Goal: Task Accomplishment & Management: Manage account settings

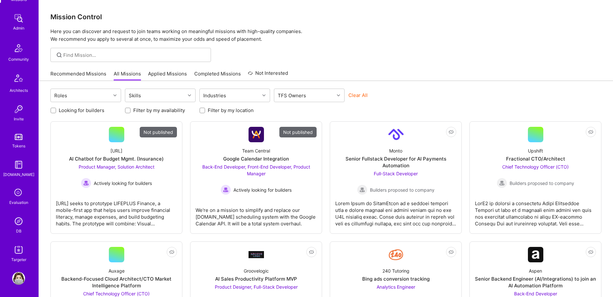
scroll to position [113, 0]
click at [15, 227] on link "DB" at bounding box center [19, 224] width 40 height 20
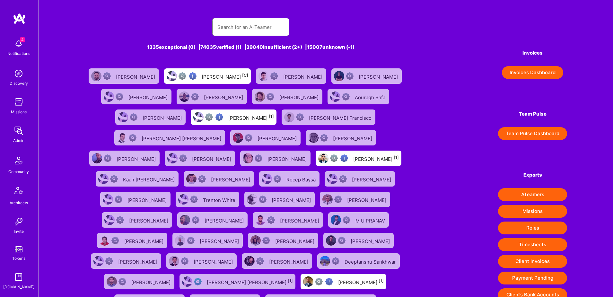
click at [237, 32] on input "text" at bounding box center [250, 27] width 67 height 16
paste input "https://platform.a.team/marianpaulsichitiu"
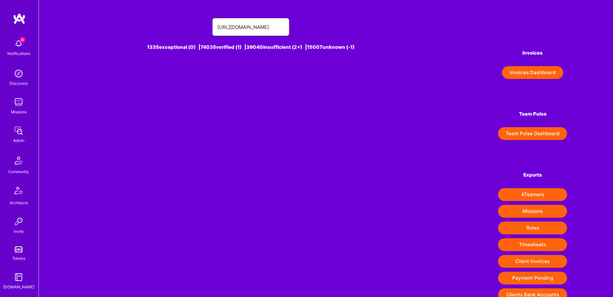
type input "https://platform.a.team/marianpaulsichitiu"
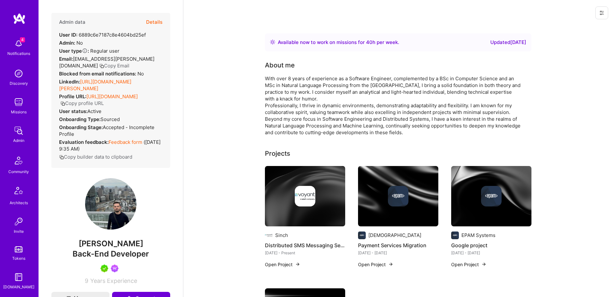
click at [157, 22] on button "Details" at bounding box center [154, 22] width 16 height 19
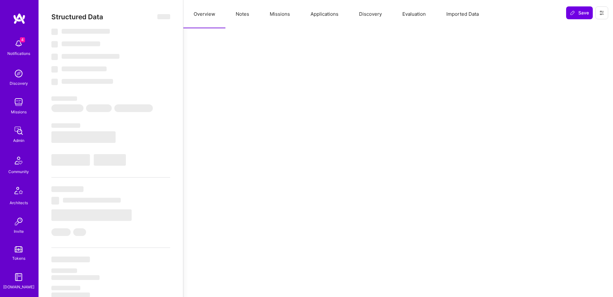
click at [280, 14] on button "Missions" at bounding box center [279, 14] width 41 height 28
select select "Right Now"
select select "5"
select select "7"
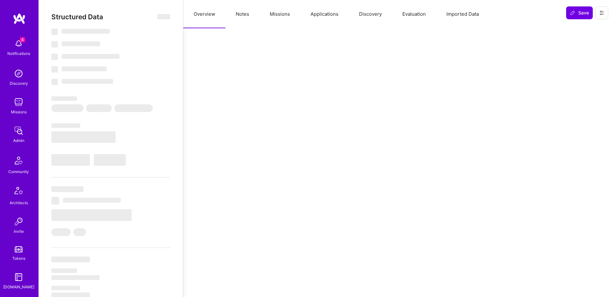
select select "7"
select select "RO"
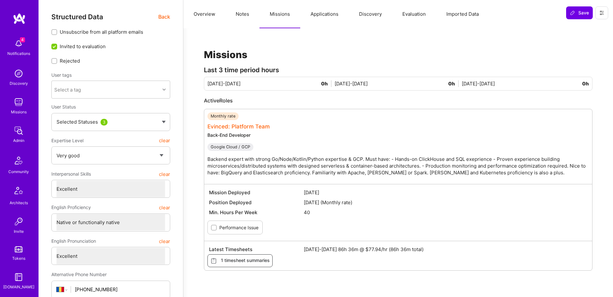
click at [237, 125] on link "Evinced: Platform Team" at bounding box center [238, 126] width 62 height 6
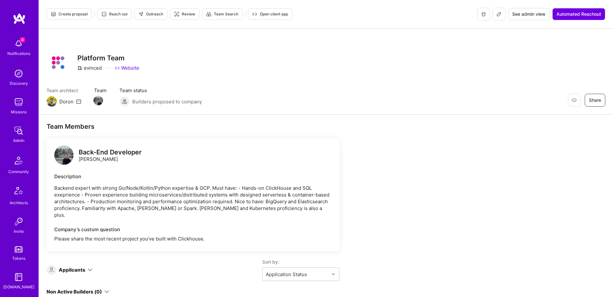
click at [265, 14] on span "Open client app" at bounding box center [270, 14] width 36 height 6
click at [18, 221] on img at bounding box center [18, 220] width 13 height 13
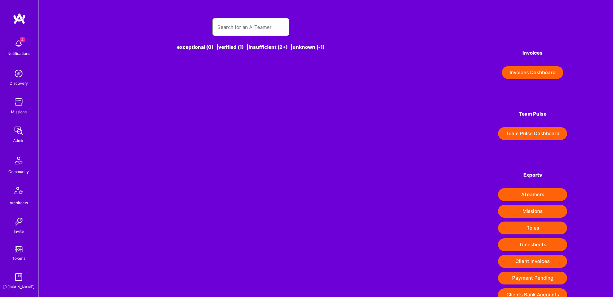
click at [244, 30] on input "text" at bounding box center [250, 27] width 67 height 16
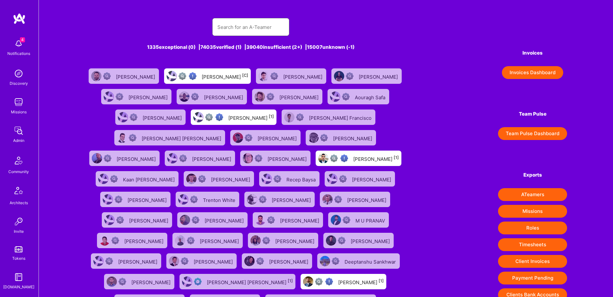
paste input "Emeric Vigier"
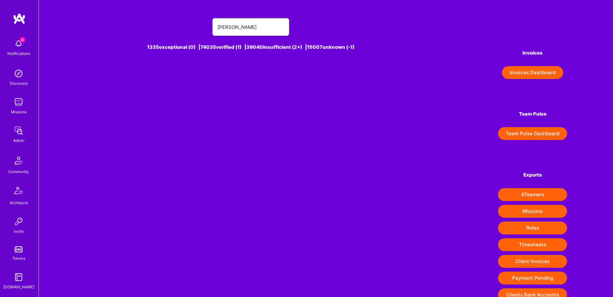
click at [266, 31] on input "Emeric Vigier" at bounding box center [250, 27] width 67 height 16
paste input "chrismcdermut@gmail.com"
type input "chrismcdermut@gmail.com"
click at [259, 73] on div "Christopher McDermut [1]" at bounding box center [263, 76] width 46 height 8
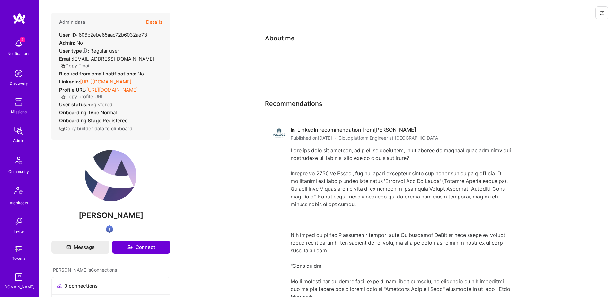
click at [603, 16] on button at bounding box center [601, 12] width 13 height 13
click at [17, 226] on img at bounding box center [18, 220] width 13 height 13
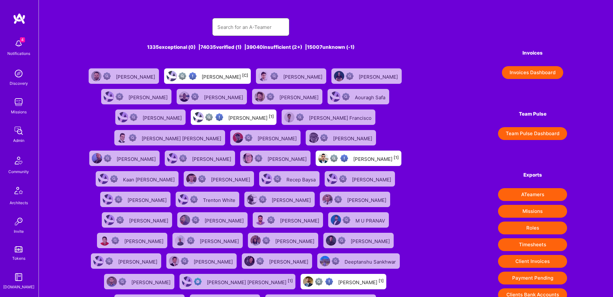
click at [241, 27] on input "text" at bounding box center [250, 27] width 67 height 16
paste input "okonkwo.henry2012@gmail.com"
type input "okonkwo.henry2012@gmail.com"
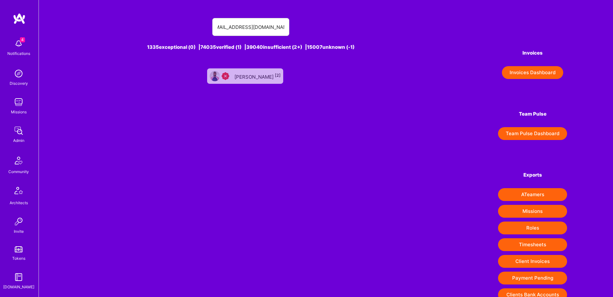
click at [251, 82] on div "Henry Okonkwo [2]" at bounding box center [245, 75] width 76 height 15
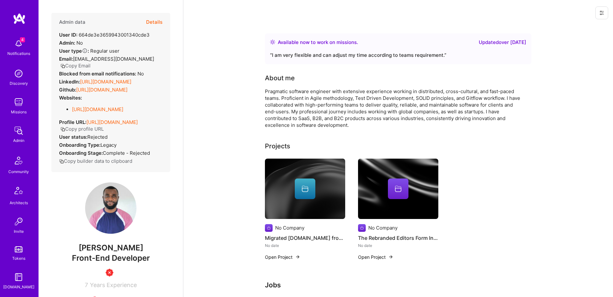
scroll to position [113, 0]
click at [19, 223] on img at bounding box center [18, 220] width 13 height 13
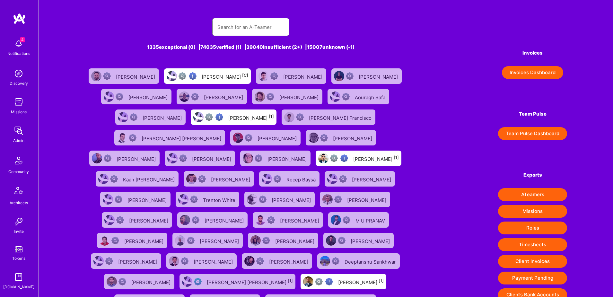
click at [226, 32] on input "text" at bounding box center [250, 27] width 67 height 16
paste input "m.daniel3585@gmail.com"
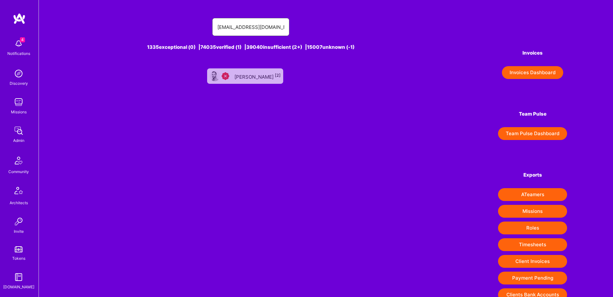
type input "m.daniel3585@gmail.com"
click at [244, 72] on div "Marc DANIEL [2]" at bounding box center [257, 76] width 46 height 8
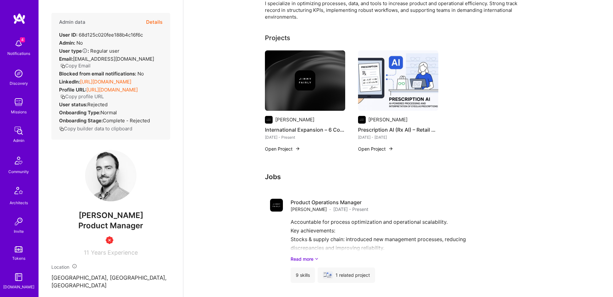
scroll to position [1, 0]
click at [160, 20] on button "Details" at bounding box center [154, 21] width 16 height 19
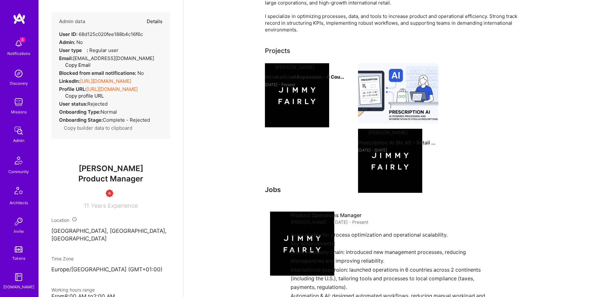
scroll to position [98, 0]
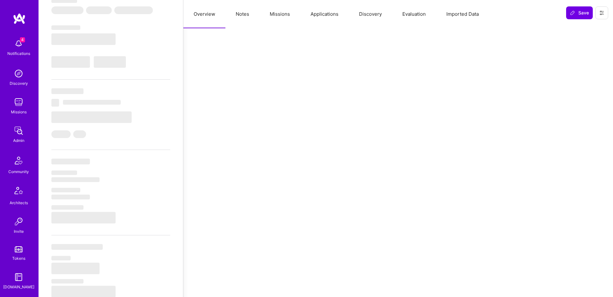
type textarea "x"
select select "Right Now"
select select "Insufficient"
select select "FR"
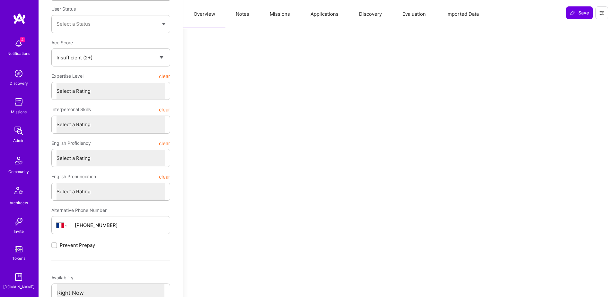
click at [272, 13] on button "Missions" at bounding box center [279, 14] width 41 height 28
click at [244, 15] on button "Notes" at bounding box center [242, 14] width 34 height 28
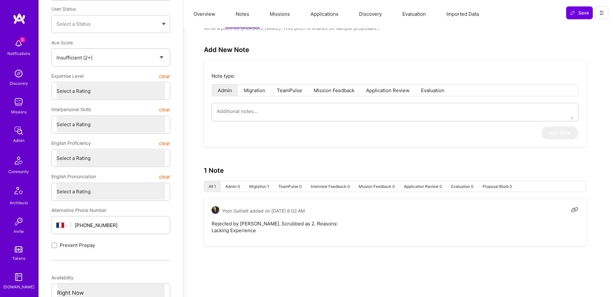
scroll to position [0, 0]
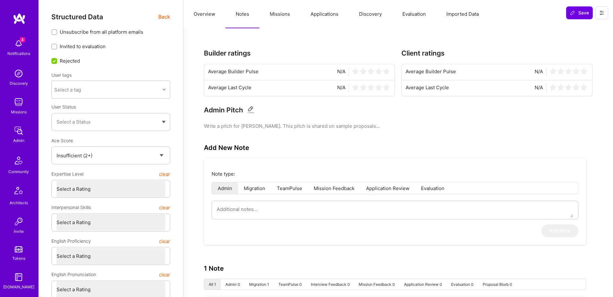
click at [167, 14] on span "Back" at bounding box center [164, 17] width 12 height 8
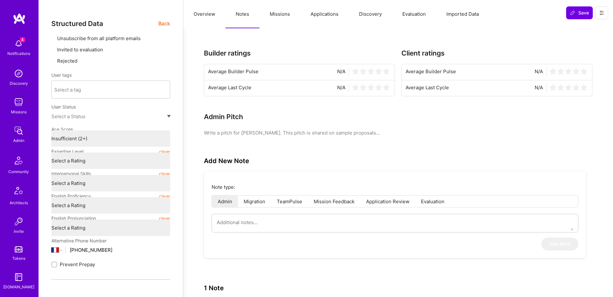
type textarea "x"
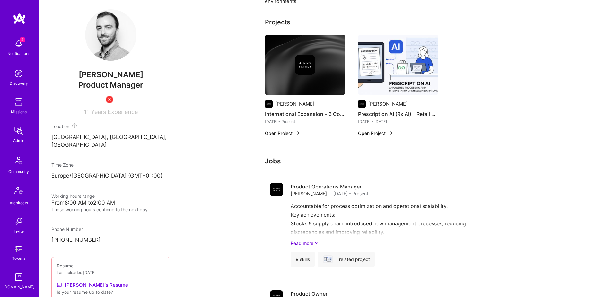
scroll to position [143, 0]
